Goal: Transaction & Acquisition: Subscribe to service/newsletter

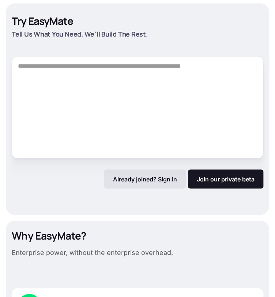
scroll to position [956, 0]
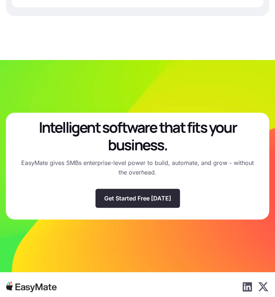
click at [143, 198] on p "Get Started Free [DATE]" at bounding box center [137, 198] width 67 height 7
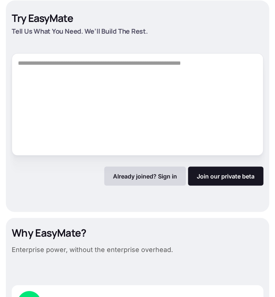
click at [125, 176] on p "Already joined? Sign in" at bounding box center [145, 175] width 64 height 7
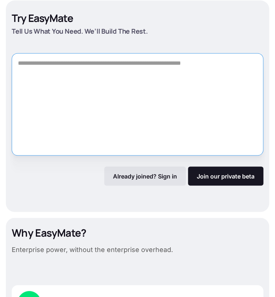
click at [58, 81] on textarea "Form" at bounding box center [138, 104] width 252 height 102
drag, startPoint x: 55, startPoint y: 105, endPoint x: 58, endPoint y: 108, distance: 4.1
click at [58, 107] on textarea "Form" at bounding box center [138, 104] width 252 height 102
paste textarea "**********"
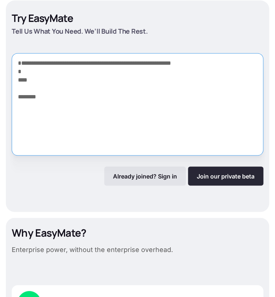
type textarea "**********"
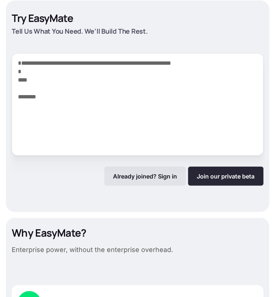
click at [237, 178] on link "Join our private beta" at bounding box center [225, 176] width 75 height 19
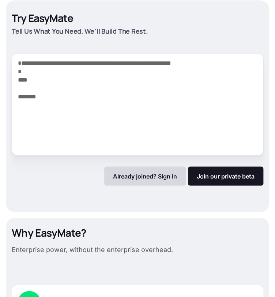
click at [157, 175] on p "Already joined? Sign in" at bounding box center [145, 175] width 64 height 7
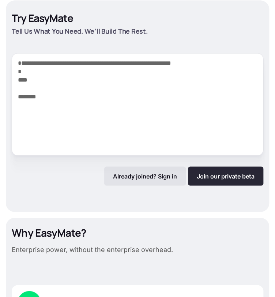
click at [220, 177] on link "Join our private beta" at bounding box center [225, 176] width 75 height 19
